Goal: Information Seeking & Learning: Learn about a topic

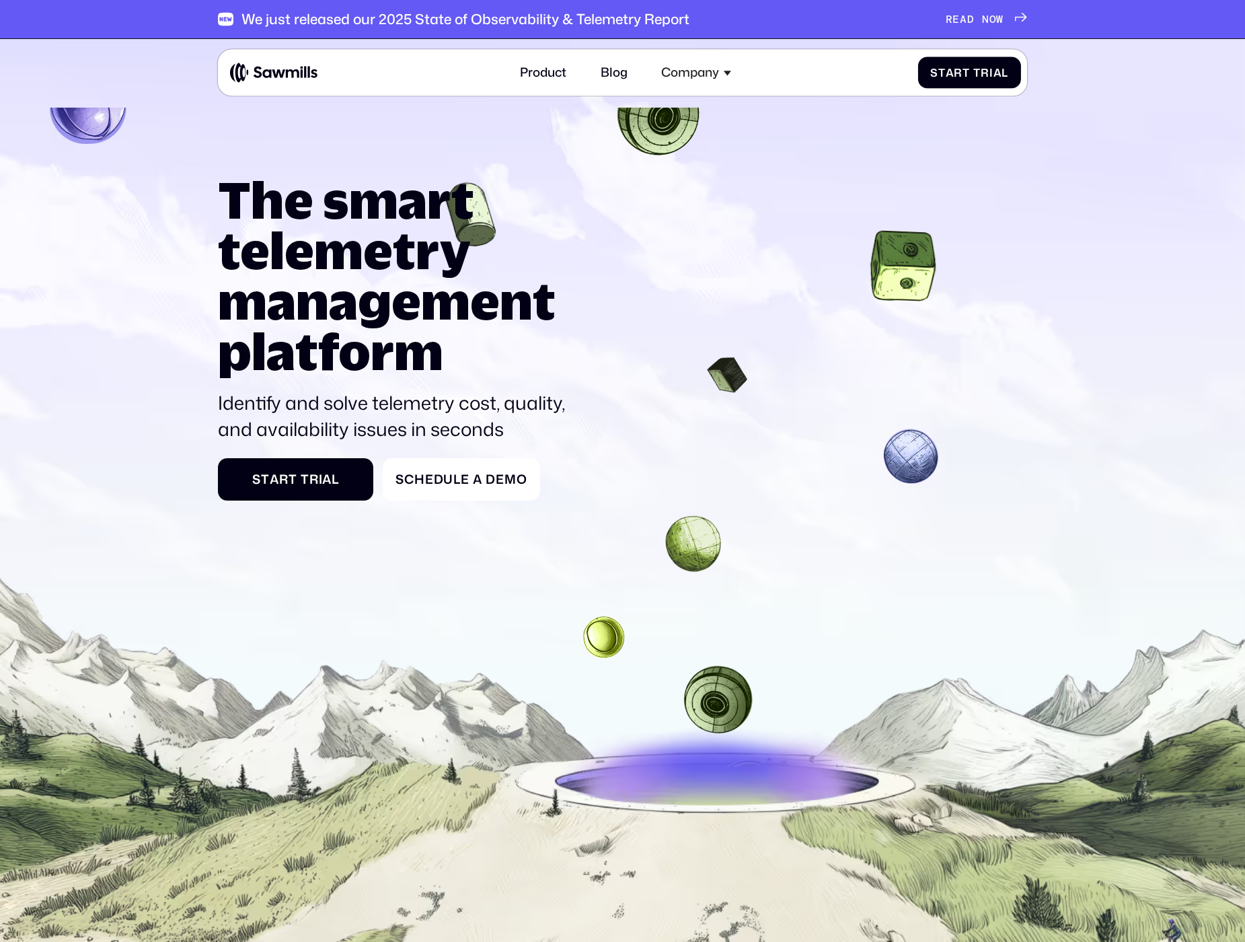
click at [540, 17] on div "We just released our 2025 State of Observability & Telemetry Report" at bounding box center [465, 19] width 448 height 17
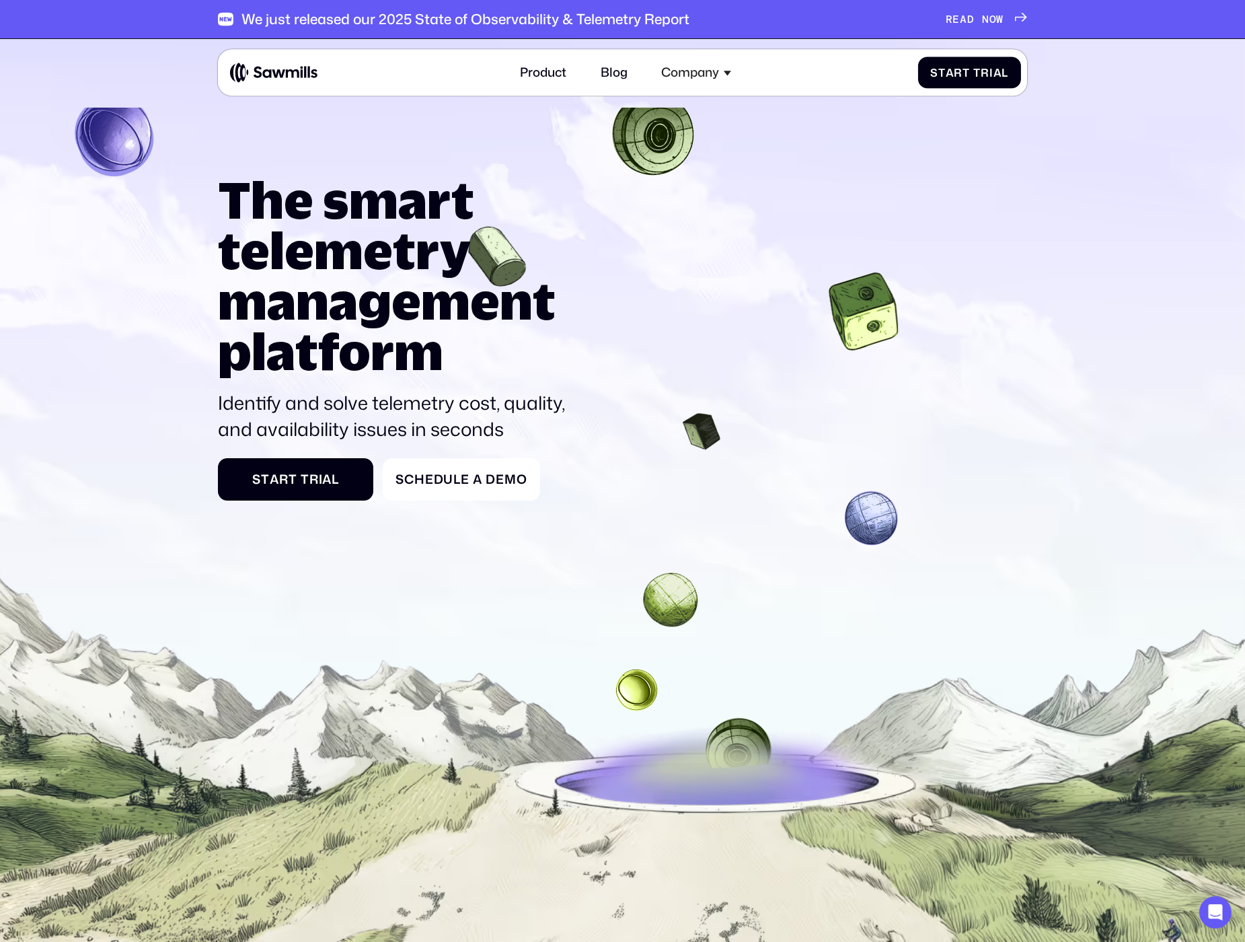
click at [956, 21] on span "E" at bounding box center [955, 19] width 7 height 13
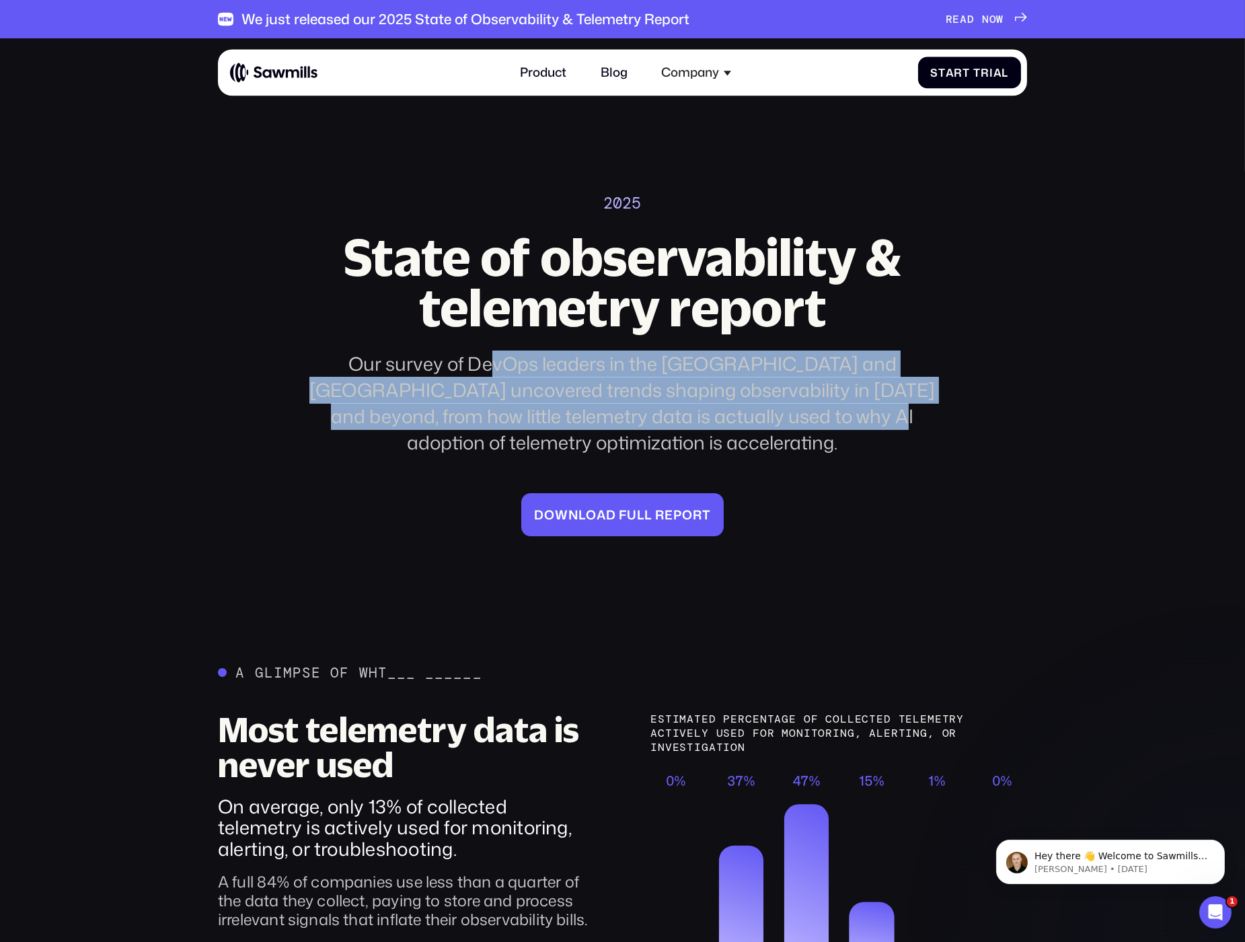
drag, startPoint x: 459, startPoint y: 351, endPoint x: 734, endPoint y: 430, distance: 287.0
click at [734, 430] on div "2025 State of observability & telemetry report Our survey of DevOps leaders in …" at bounding box center [622, 365] width 661 height 342
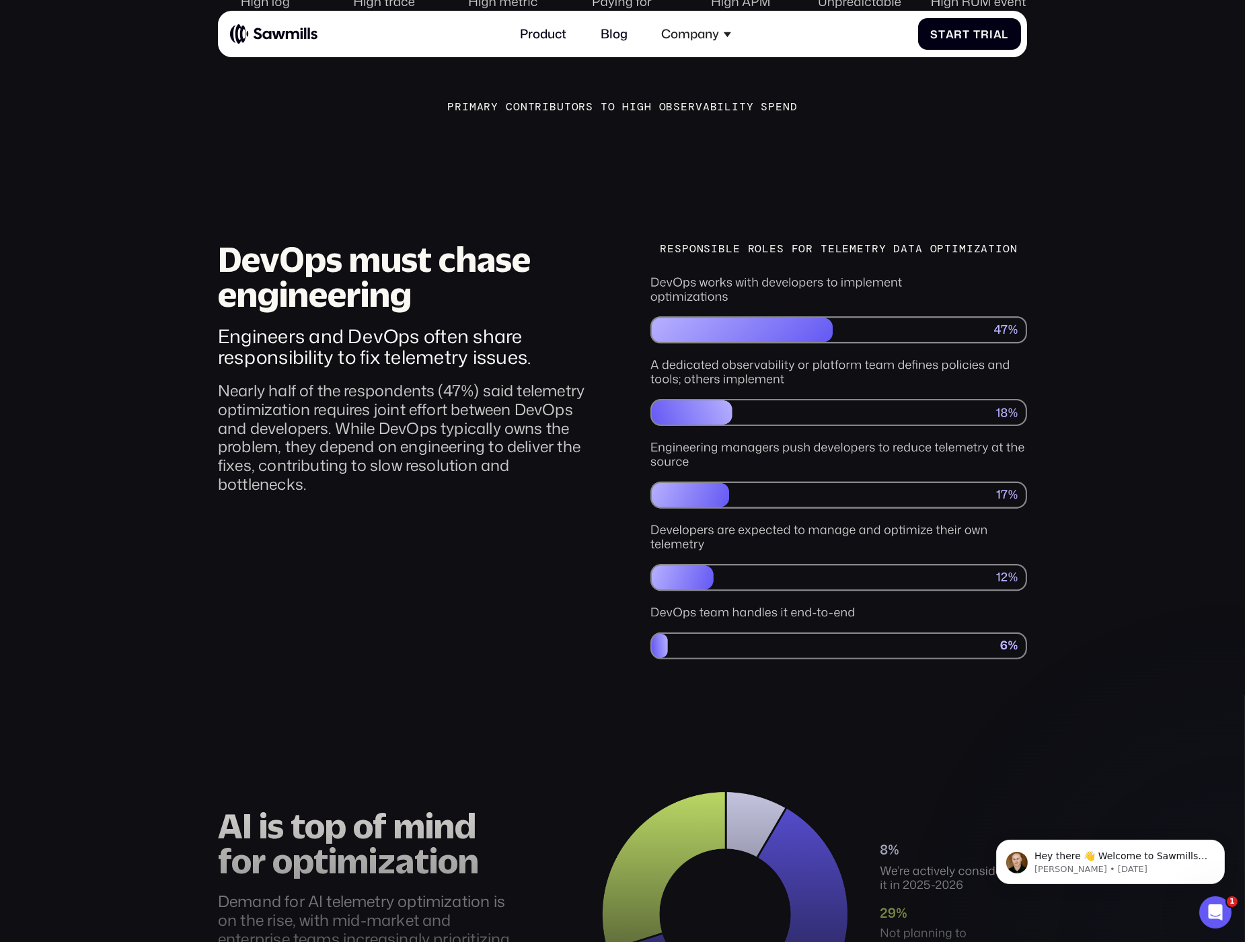
scroll to position [1707, 0]
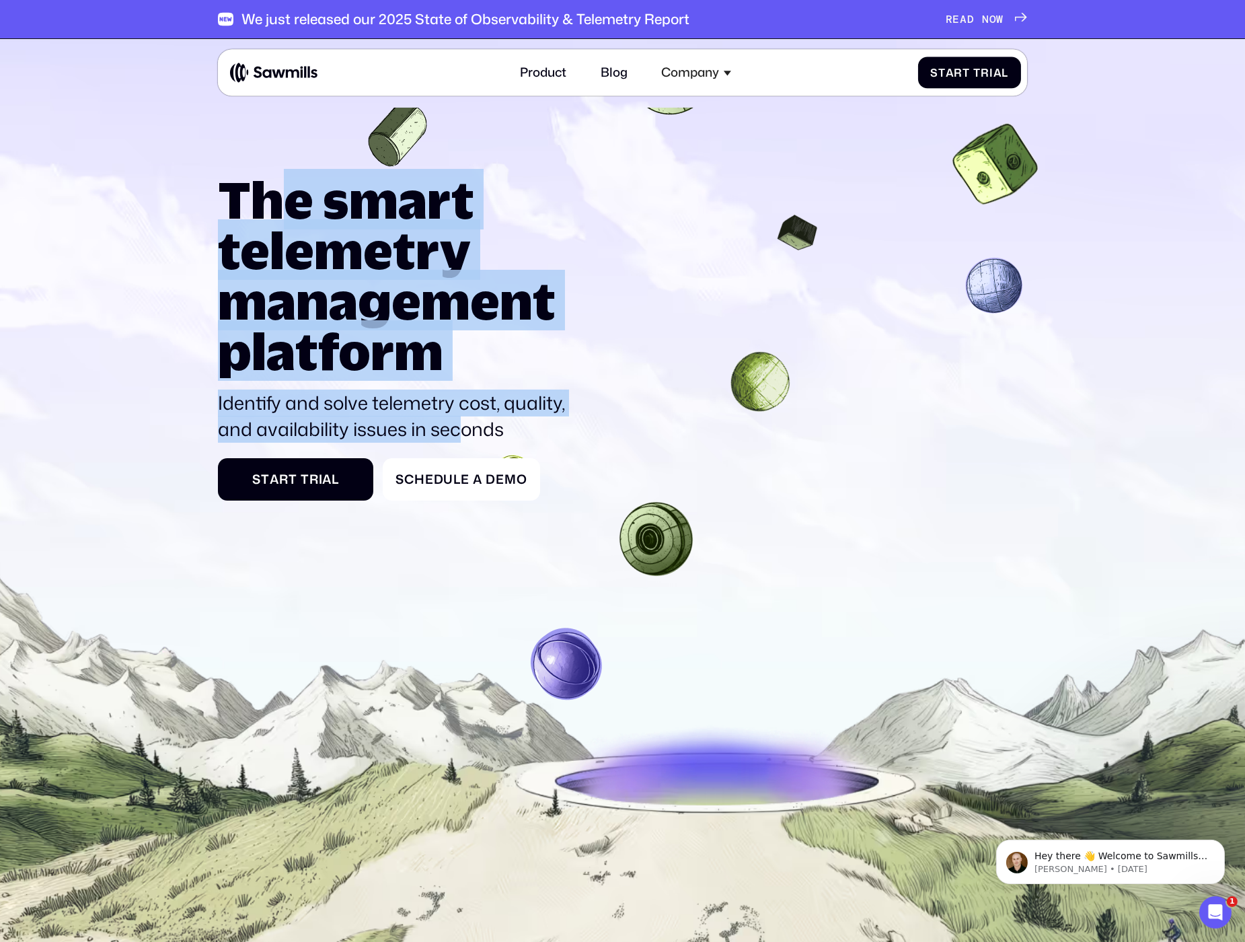
drag, startPoint x: 313, startPoint y: 237, endPoint x: 466, endPoint y: 435, distance: 250.2
click at [466, 435] on div "The smart telemetry management platform Identify and solve telemetry cost, qual…" at bounding box center [398, 308] width 361 height 268
click at [466, 435] on p "Identify and solve telemetry cost, quality, and availability issues in seconds" at bounding box center [398, 416] width 361 height 52
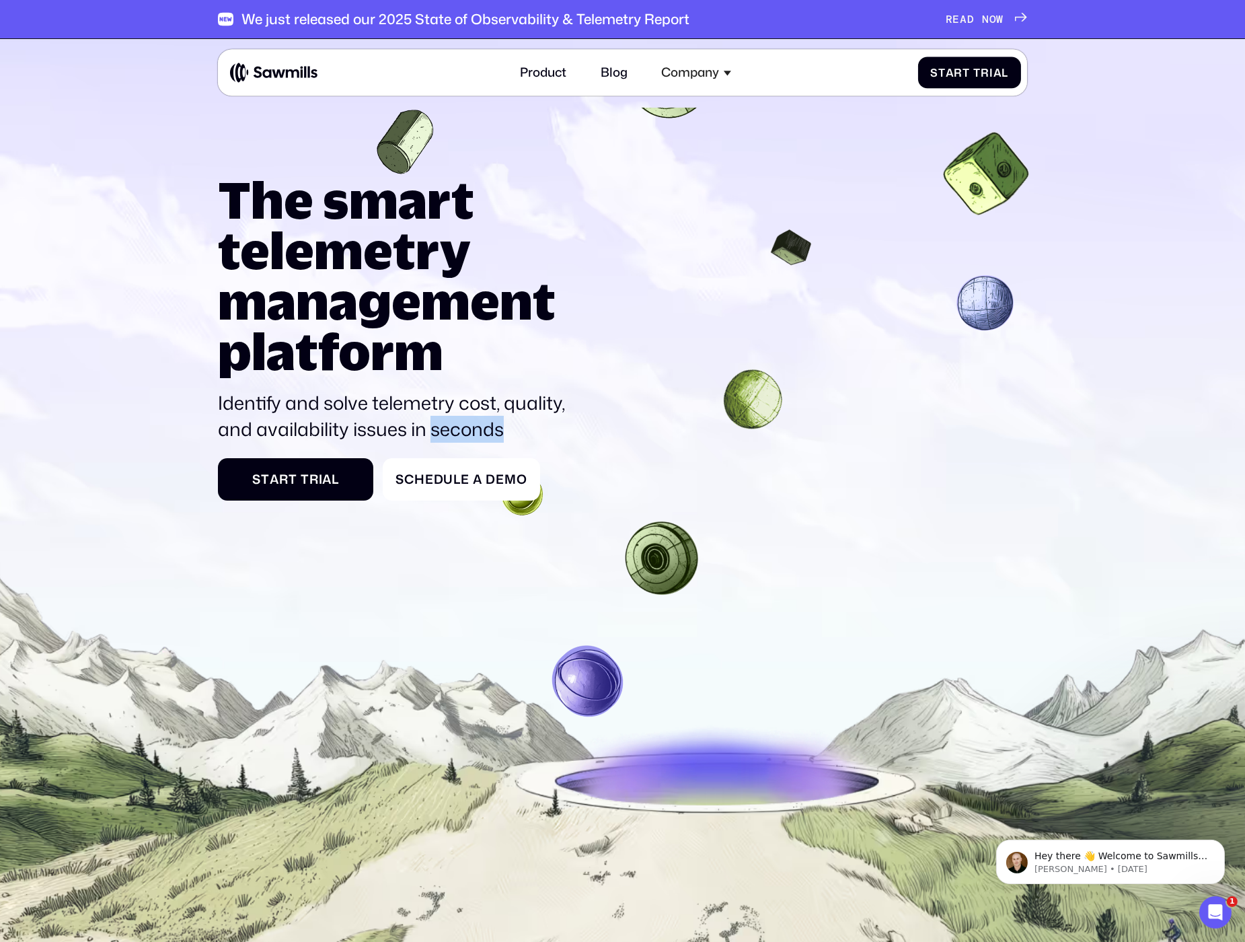
click at [466, 435] on p "Identify and solve telemetry cost, quality, and availability issues in seconds" at bounding box center [398, 416] width 361 height 52
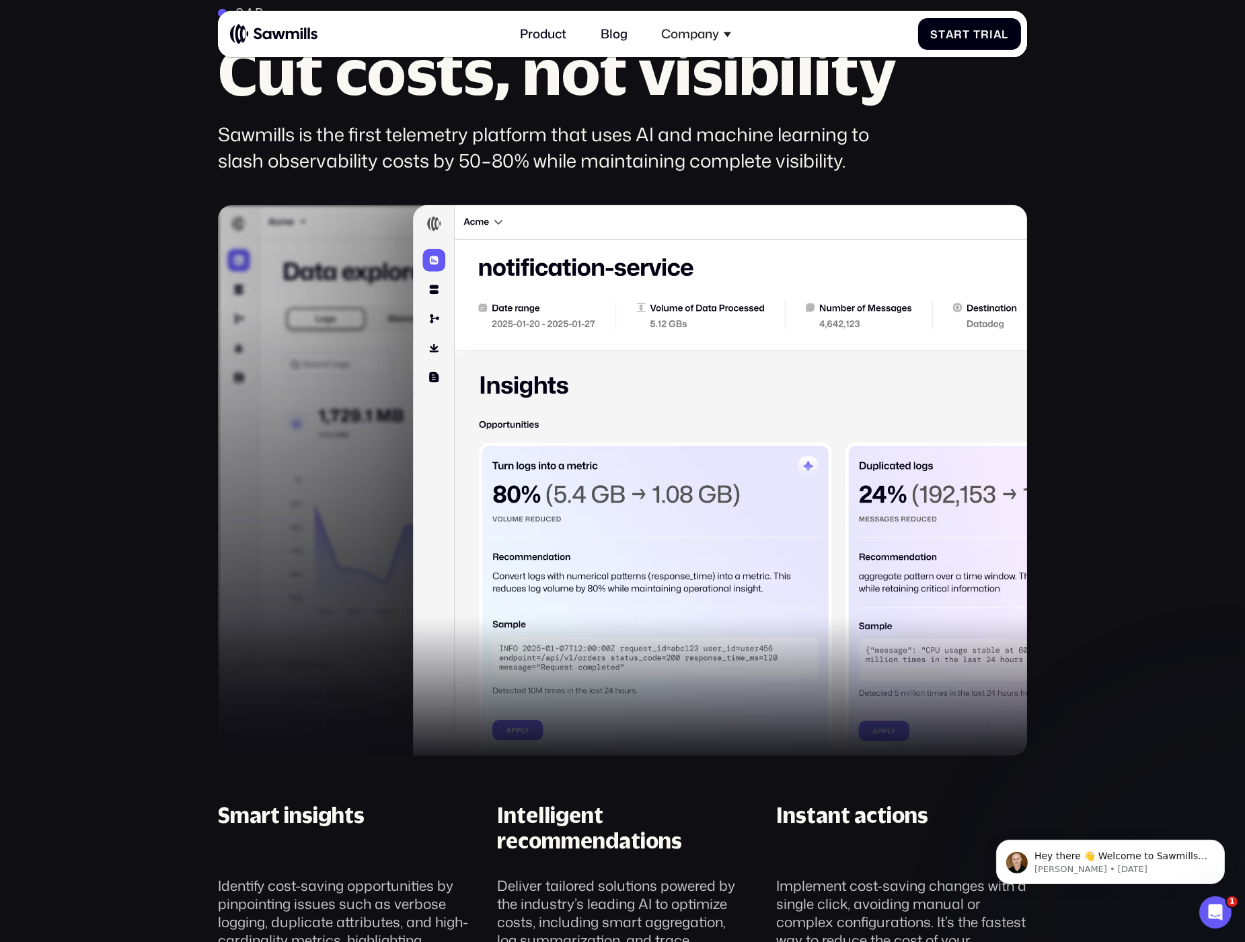
scroll to position [1254, 0]
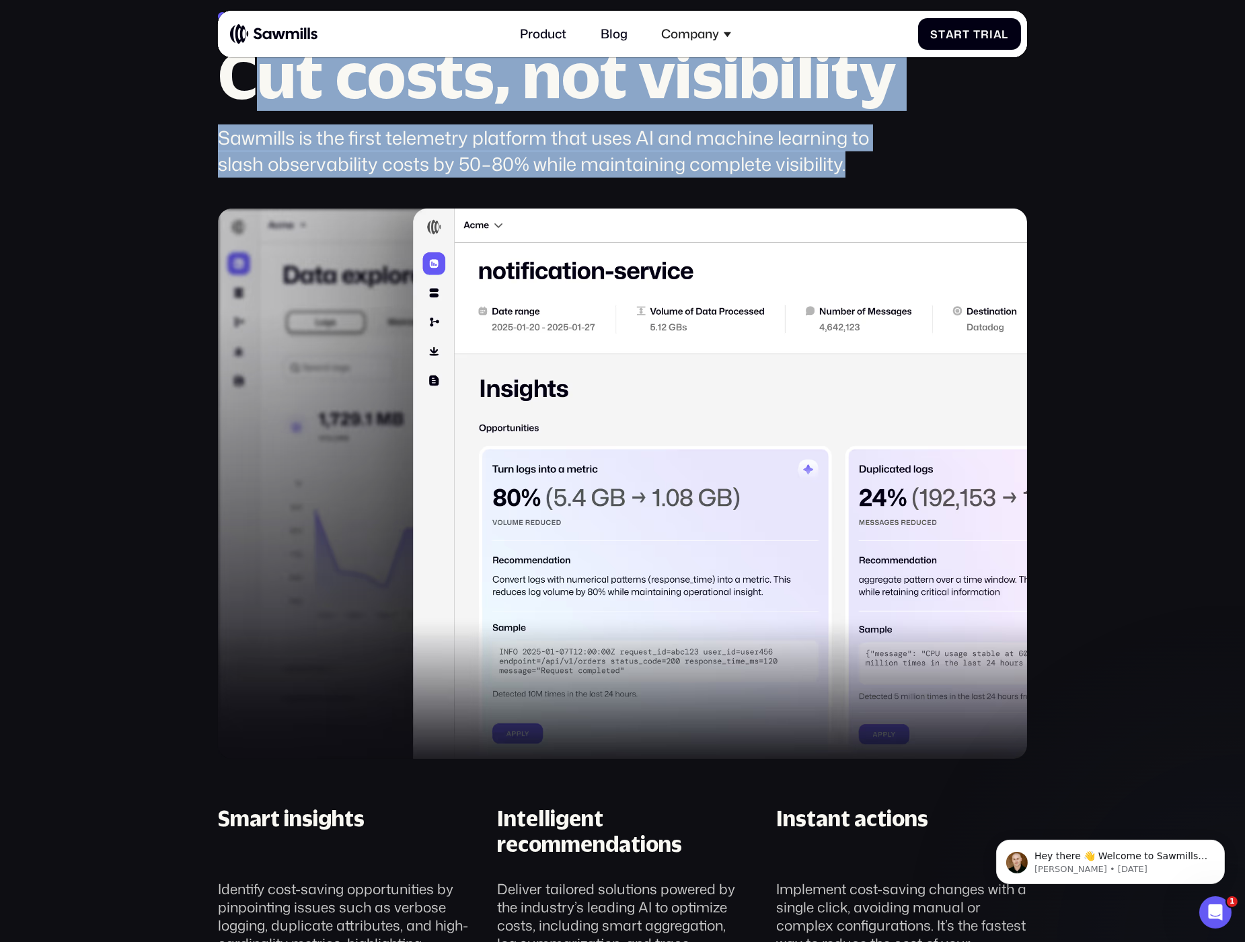
drag, startPoint x: 346, startPoint y: 100, endPoint x: 862, endPoint y: 155, distance: 518.9
click at [862, 155] on div "Savings Cut costs, not visibility Sawmills is the first telemetry platform that…" at bounding box center [564, 92] width 693 height 169
click at [862, 155] on div "Sawmills is the first telemetry platform that uses AI and machine learning to s…" at bounding box center [564, 151] width 693 height 52
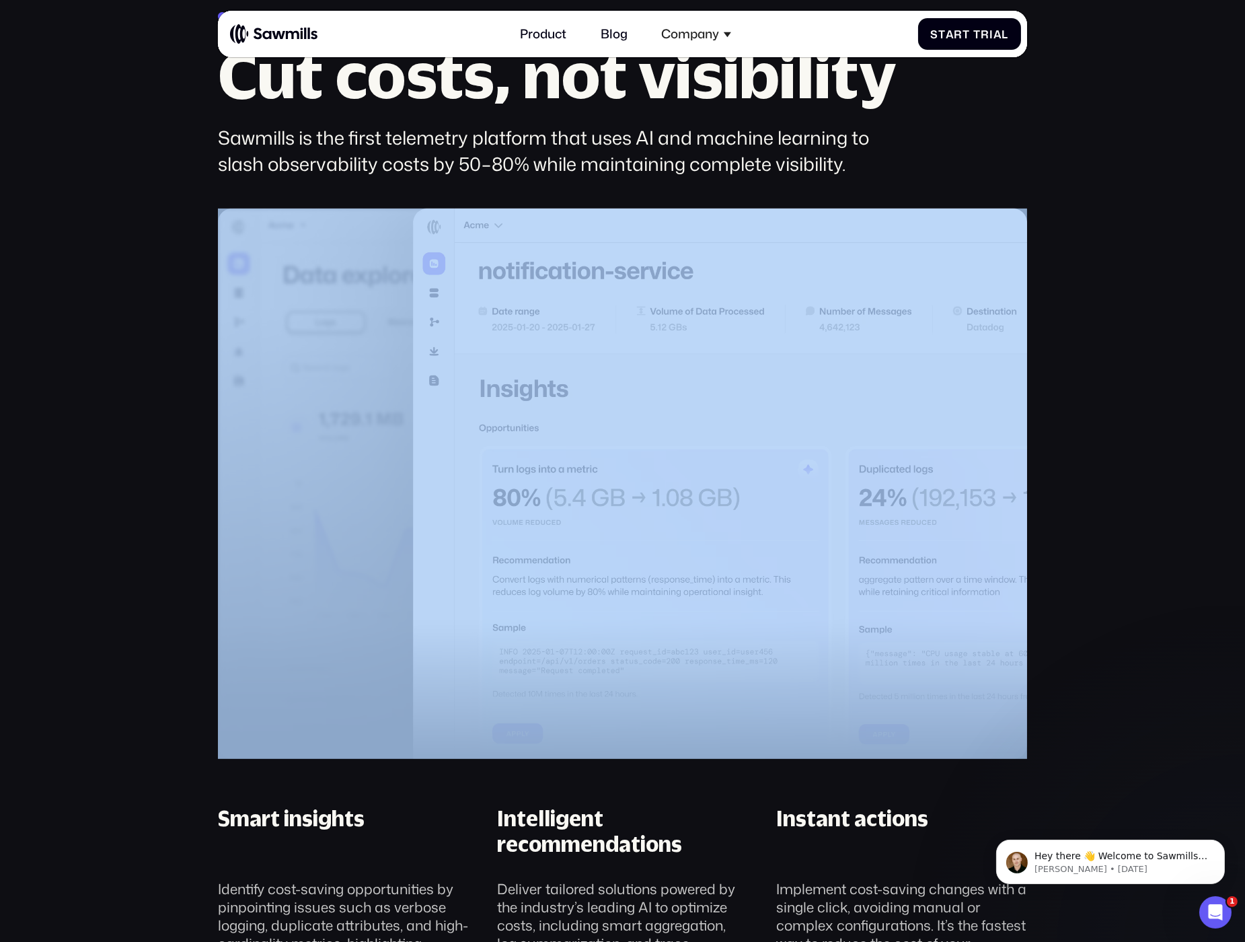
click at [862, 155] on div "Sawmills is the first telemetry platform that uses AI and machine learning to s…" at bounding box center [564, 151] width 693 height 52
click at [850, 157] on div "Sawmills is the first telemetry platform that uses AI and machine learning to s…" at bounding box center [564, 151] width 693 height 52
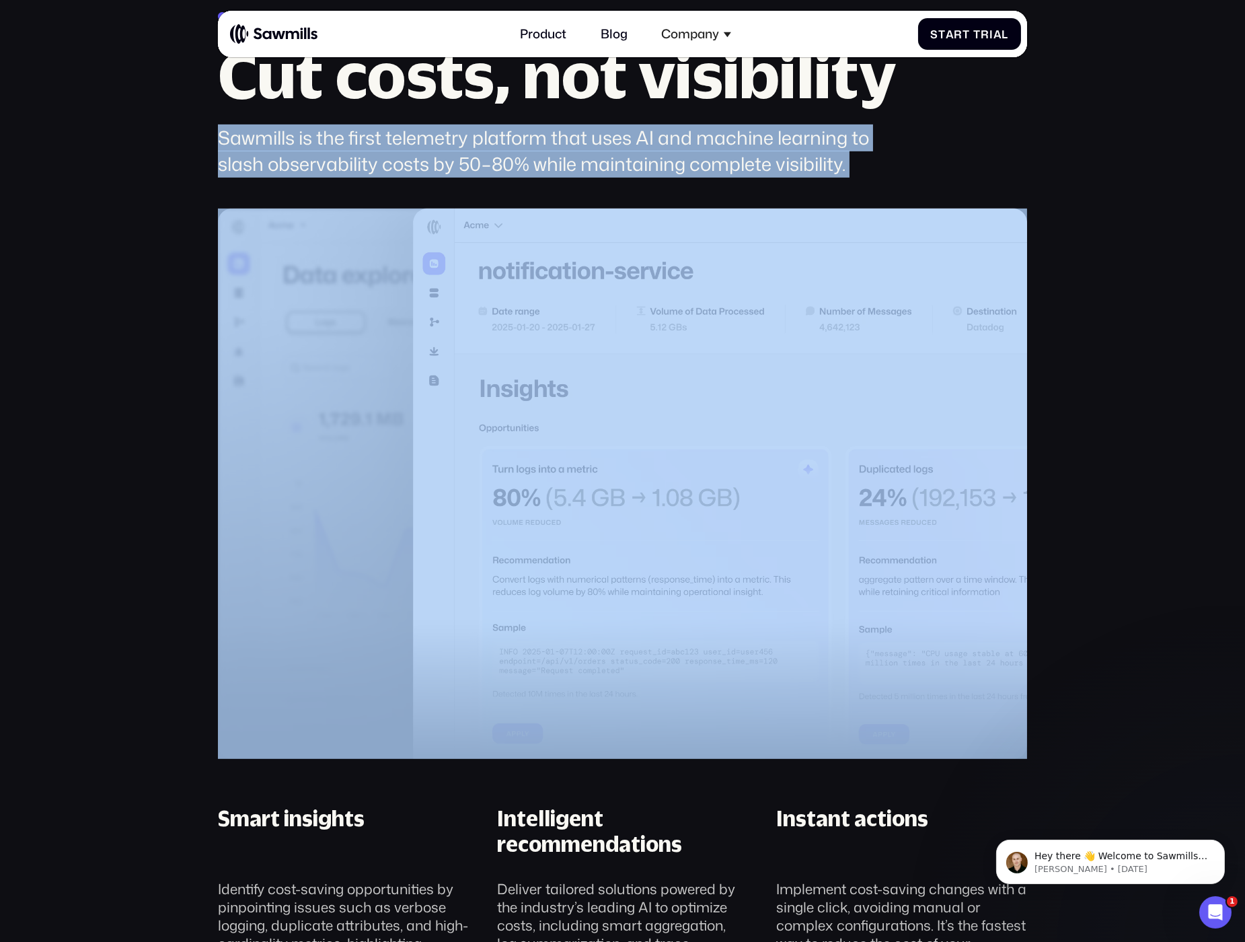
click at [850, 157] on div "Sawmills is the first telemetry platform that uses AI and machine learning to s…" at bounding box center [564, 151] width 693 height 52
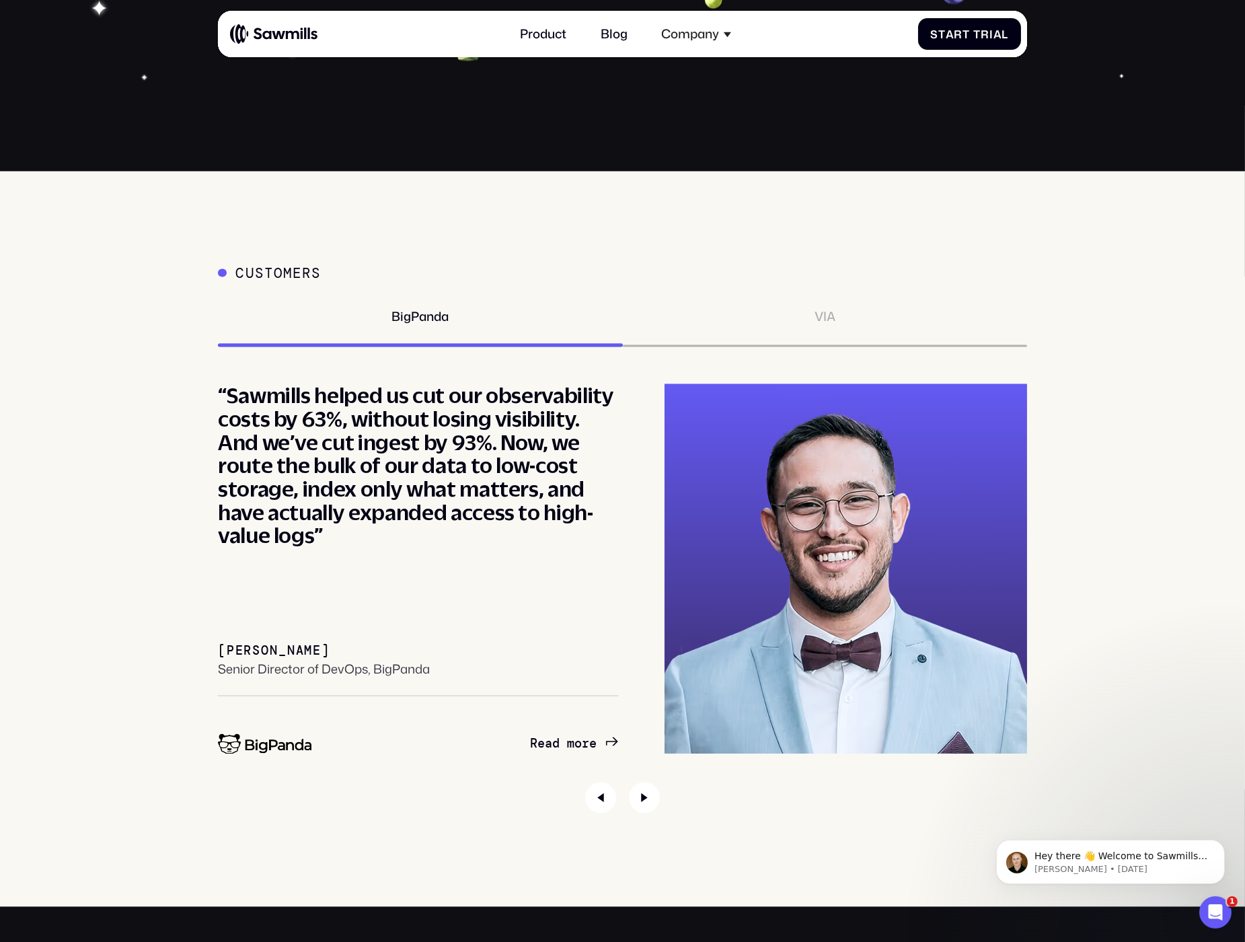
scroll to position [5881, 0]
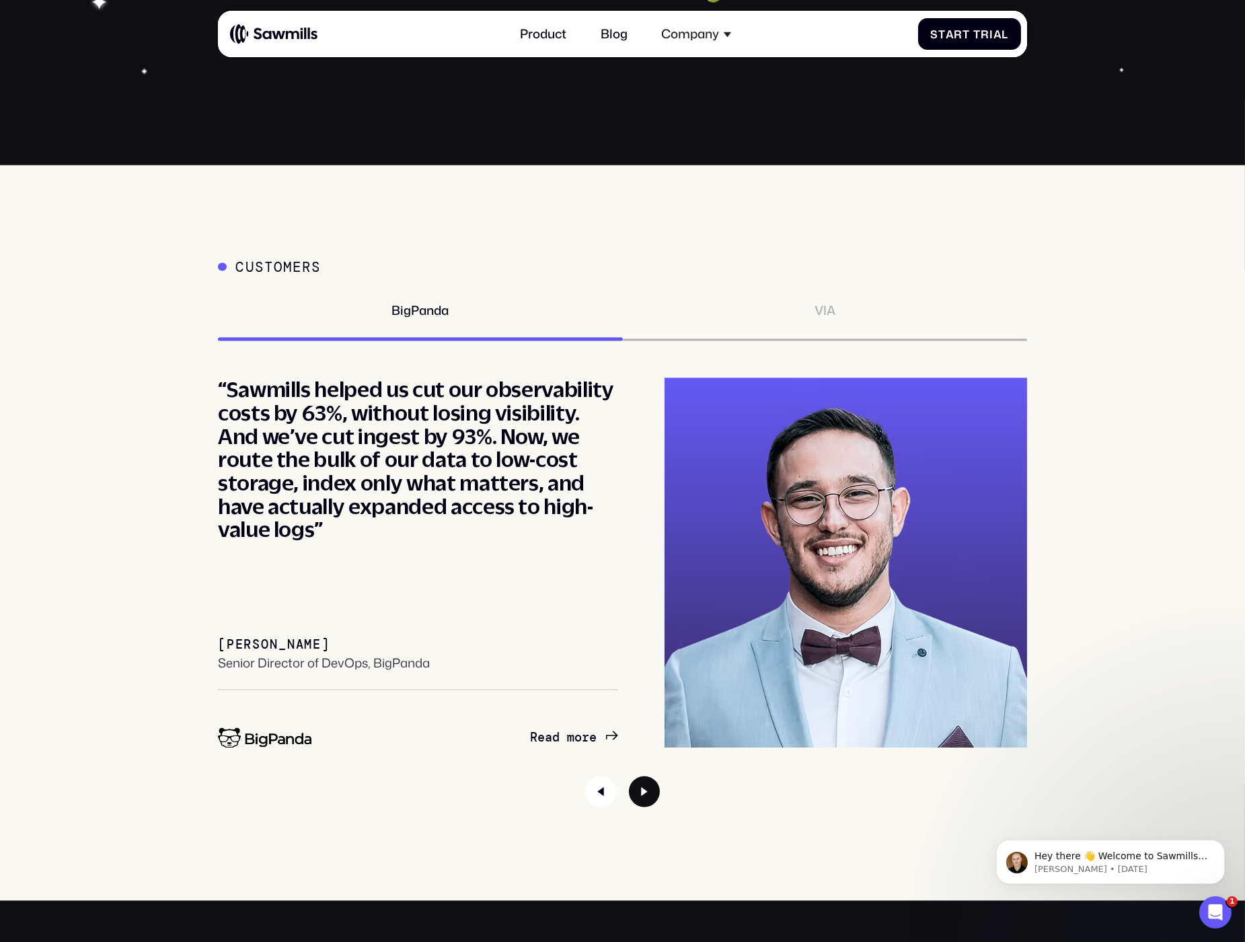
click at [649, 797] on icon "Next slide" at bounding box center [644, 791] width 31 height 31
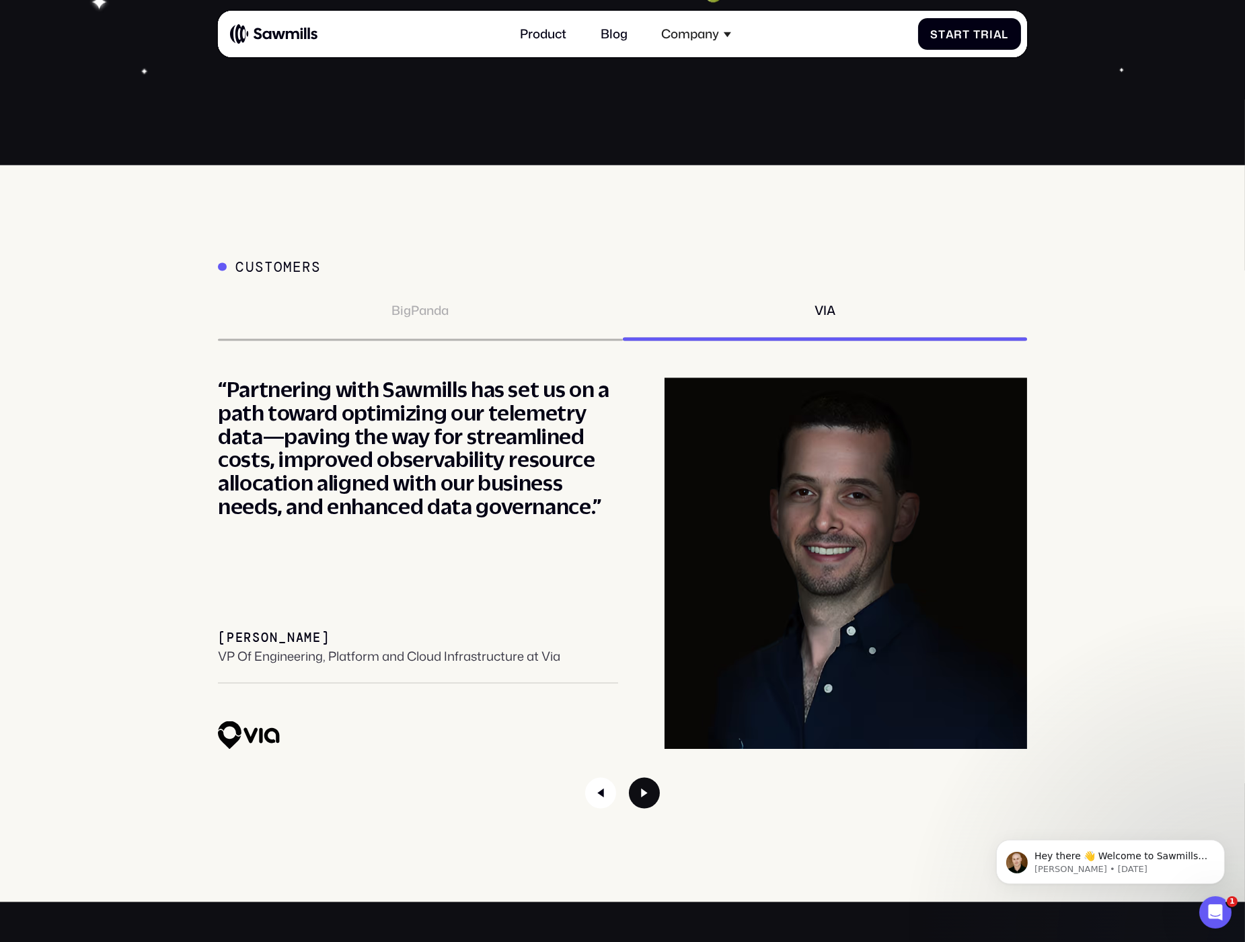
click at [649, 797] on icon "Next slide" at bounding box center [644, 792] width 31 height 31
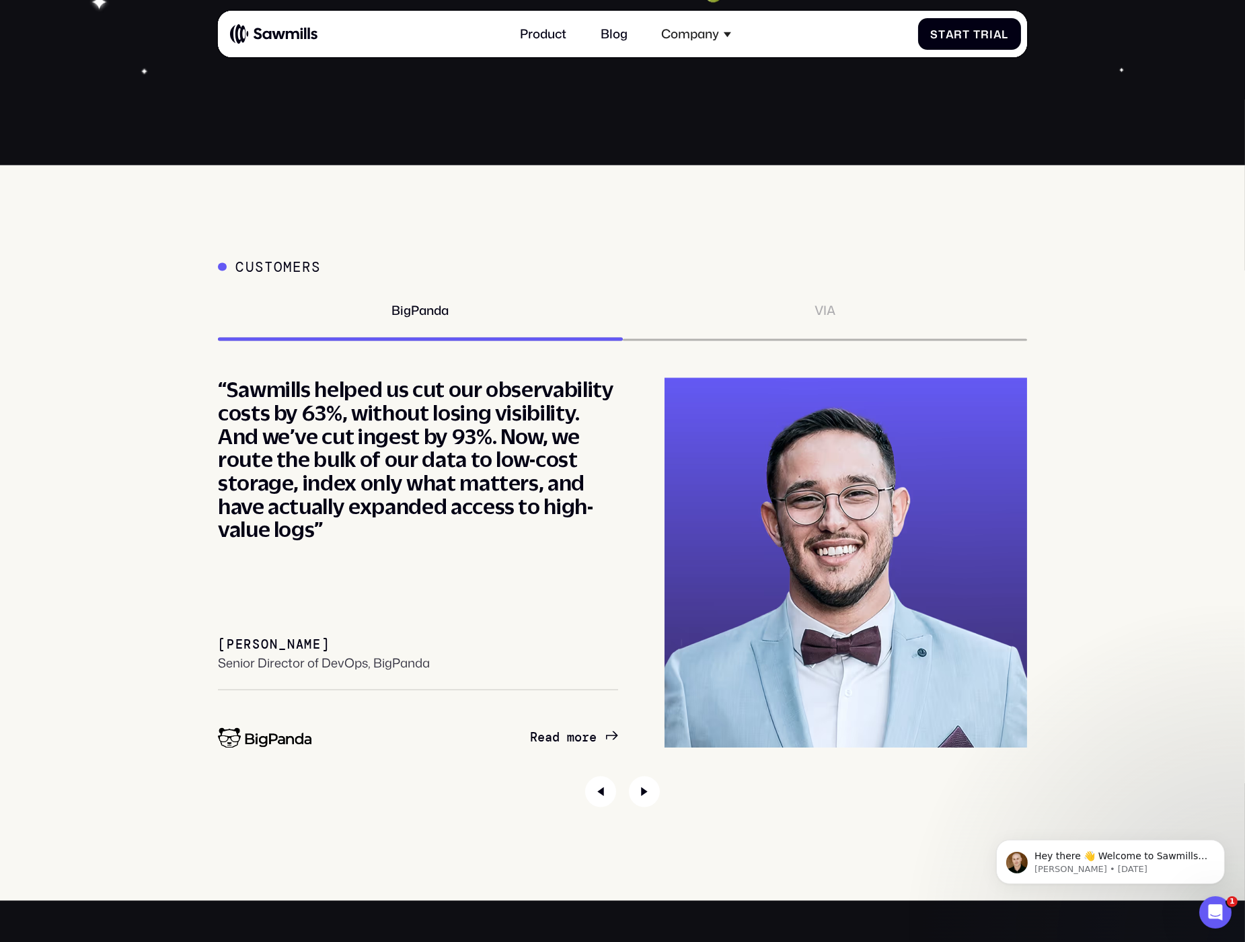
click at [857, 309] on div "VIA" at bounding box center [825, 322] width 405 height 38
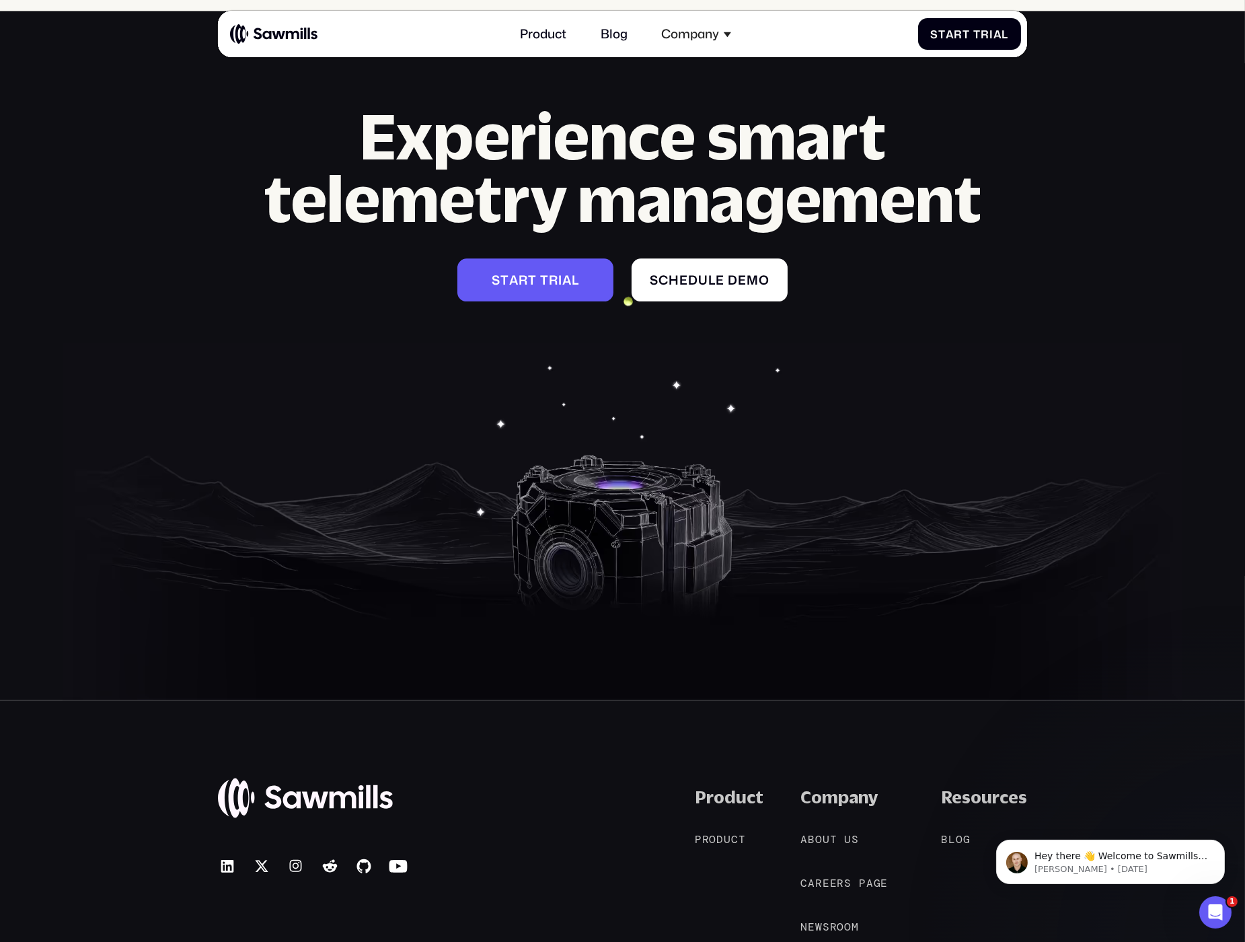
scroll to position [6775, 0]
